Goal: Task Accomplishment & Management: Complete application form

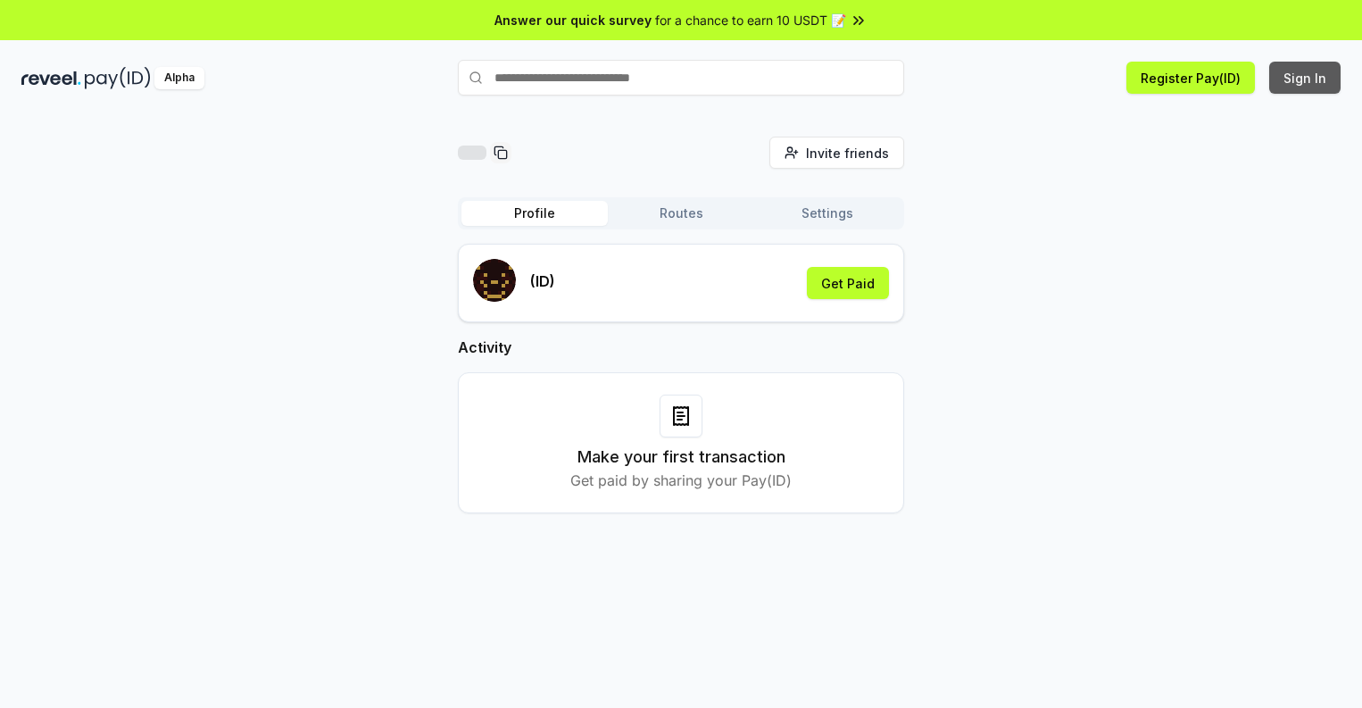
click at [1306, 78] on button "Sign In" at bounding box center [1304, 78] width 71 height 32
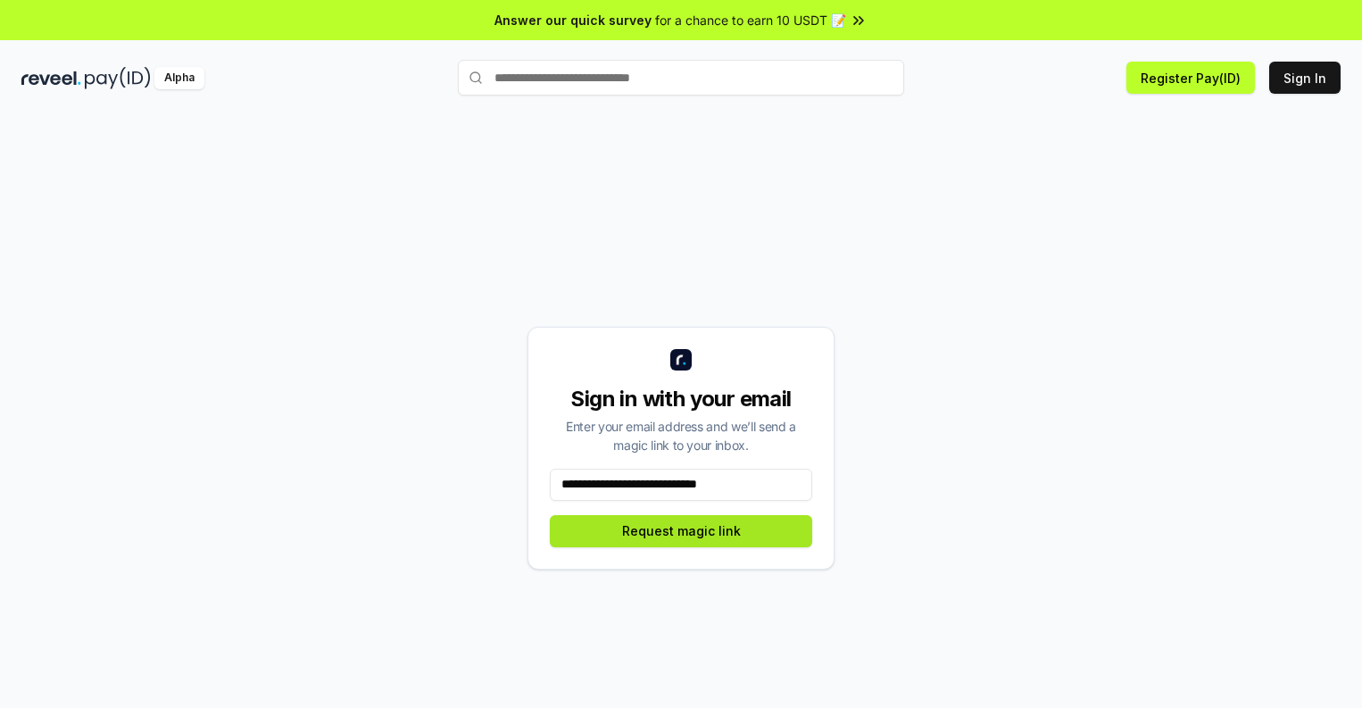
type input "**********"
click at [681, 530] on button "Request magic link" at bounding box center [681, 531] width 262 height 32
